Goal: Check status: Check status

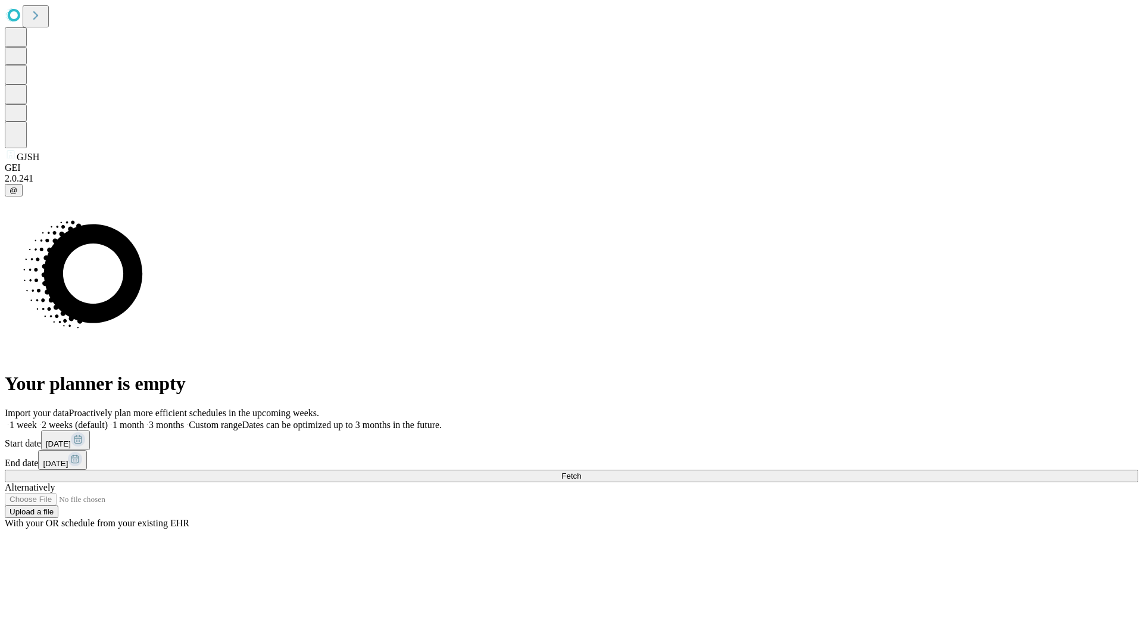
click at [581, 471] on span "Fetch" at bounding box center [571, 475] width 20 height 9
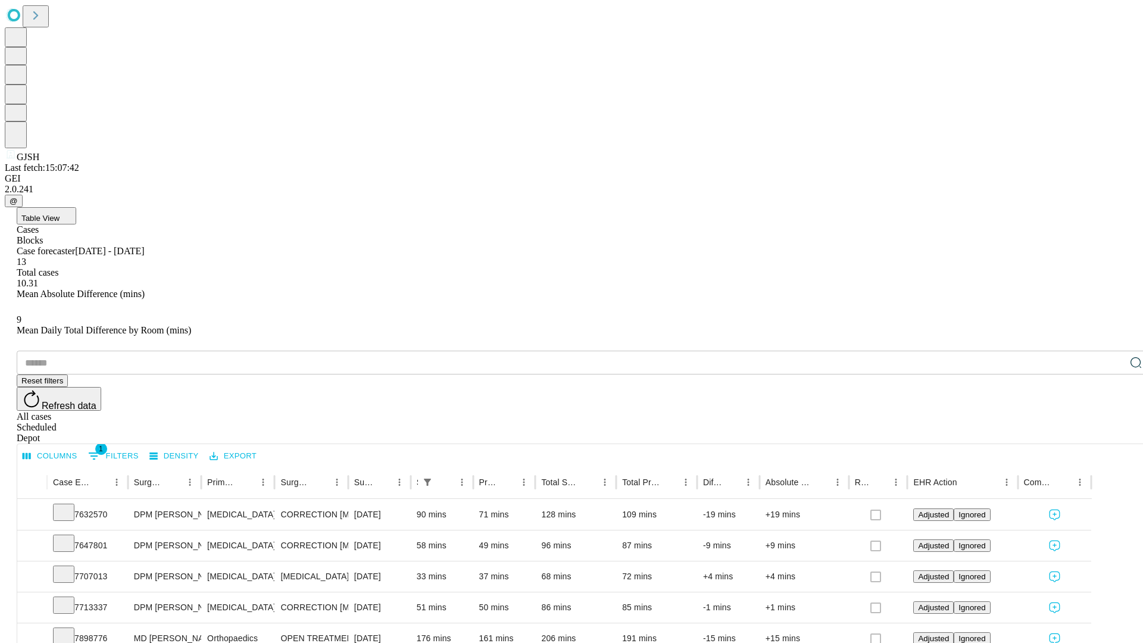
click at [1066, 422] on div "Scheduled" at bounding box center [583, 427] width 1133 height 11
